Goal: Information Seeking & Learning: Learn about a topic

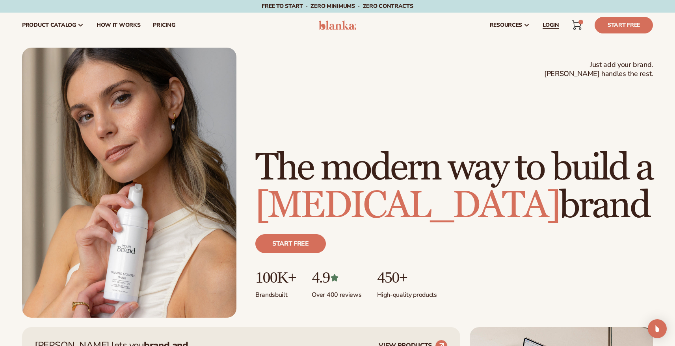
click at [552, 25] on span "LOGIN" at bounding box center [551, 25] width 17 height 6
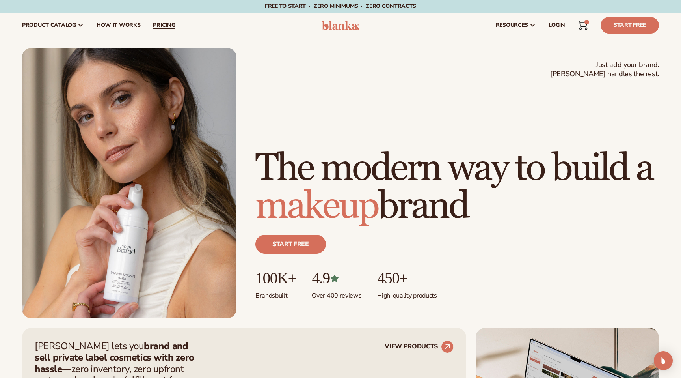
click at [171, 28] on span "pricing" at bounding box center [164, 25] width 22 height 6
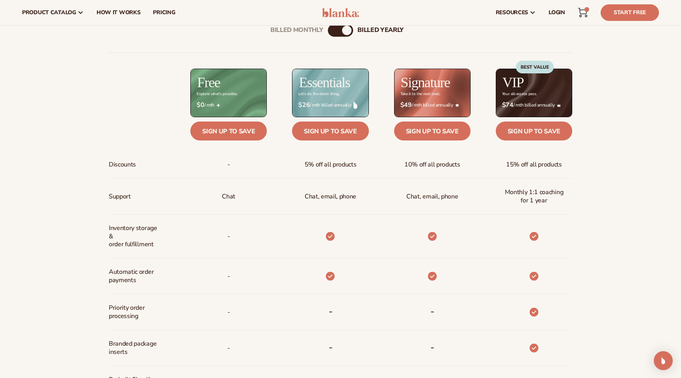
scroll to position [274, 0]
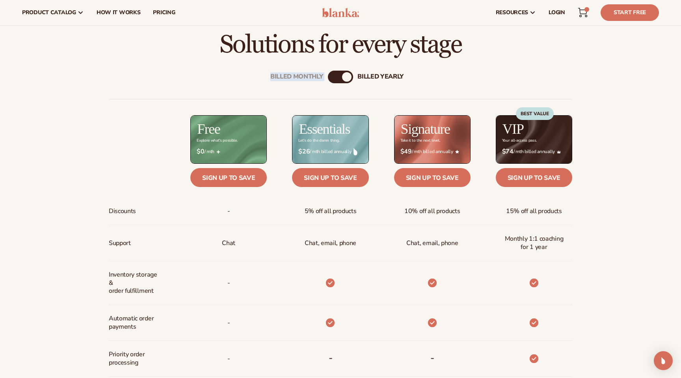
drag, startPoint x: 337, startPoint y: 71, endPoint x: 346, endPoint y: 79, distance: 12.0
click at [345, 78] on div "Billed Monthly billed Yearly" at bounding box center [340, 77] width 25 height 13
click at [346, 79] on div "billed Yearly" at bounding box center [346, 76] width 9 height 9
click at [342, 78] on div "Billed Monthly billed Yearly" at bounding box center [340, 77] width 25 height 13
click at [346, 78] on div "billed Yearly" at bounding box center [346, 76] width 9 height 9
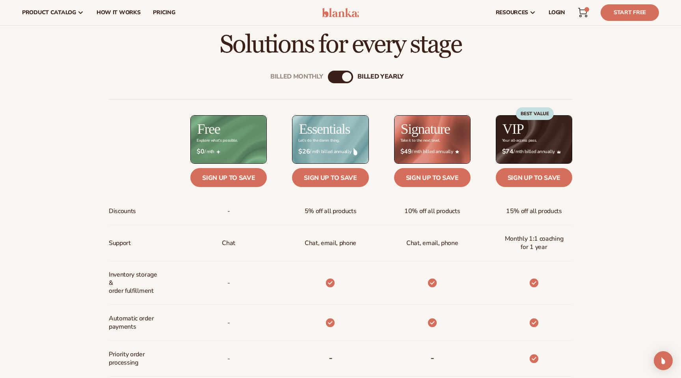
click at [344, 78] on div "billed Yearly" at bounding box center [346, 76] width 9 height 9
click at [339, 78] on div "Billed Monthly billed Yearly" at bounding box center [340, 77] width 25 height 13
click at [345, 78] on div "billed Yearly" at bounding box center [346, 76] width 9 height 9
click at [326, 76] on div "Billed Monthly billed Yearly Billed Monthly billed Yearly Discounts Support Inv…" at bounding box center [341, 323] width 508 height 530
click at [315, 76] on div "Billed Monthly" at bounding box center [296, 76] width 53 height 7
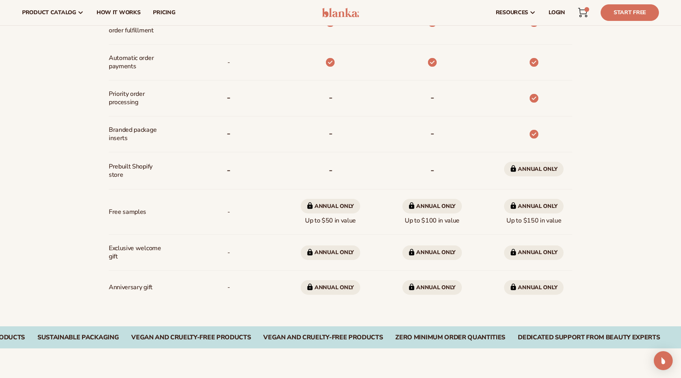
scroll to position [265, 0]
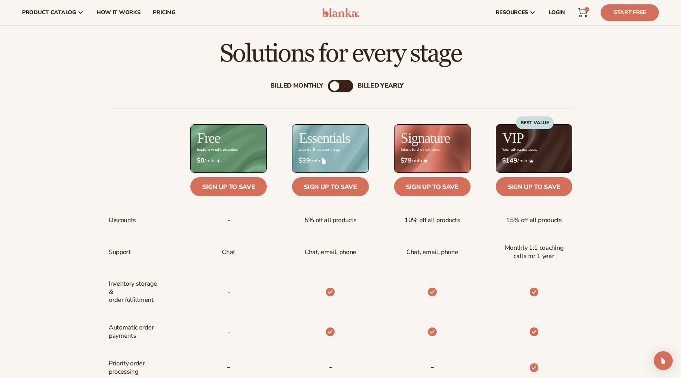
click at [397, 85] on div "billed Yearly" at bounding box center [380, 85] width 46 height 7
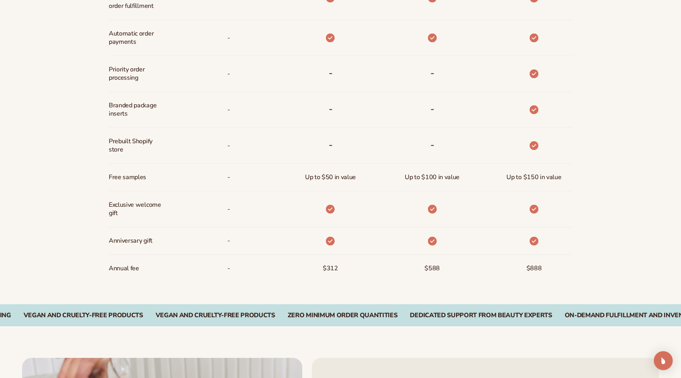
scroll to position [562, 0]
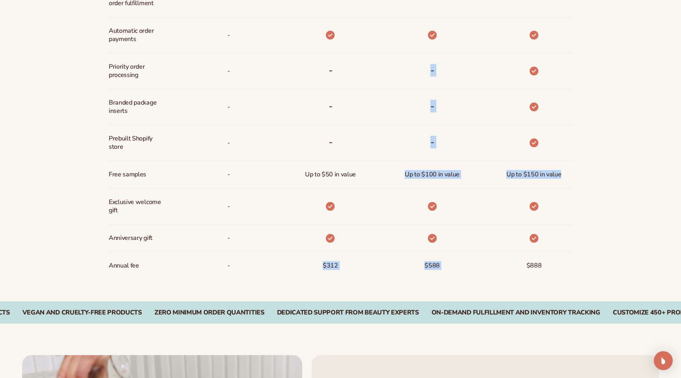
drag, startPoint x: 305, startPoint y: 181, endPoint x: 572, endPoint y: 180, distance: 267.2
click at [572, 180] on div "Discounts Support Inventory storage &   order fulfillment Automatic order payme…" at bounding box center [340, 45] width 463 height 467
click at [572, 180] on div "Up to $150 in value" at bounding box center [522, 175] width 102 height 28
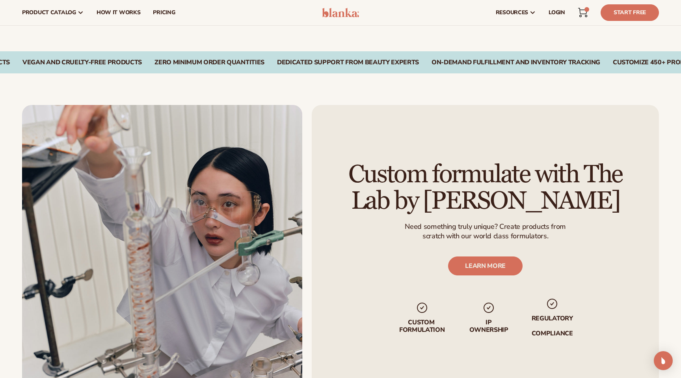
scroll to position [164, 0]
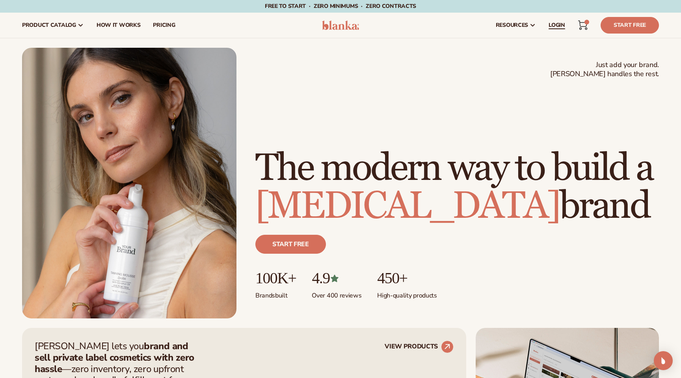
click at [558, 28] on span "LOGIN" at bounding box center [557, 25] width 17 height 6
